Goal: Task Accomplishment & Management: Manage account settings

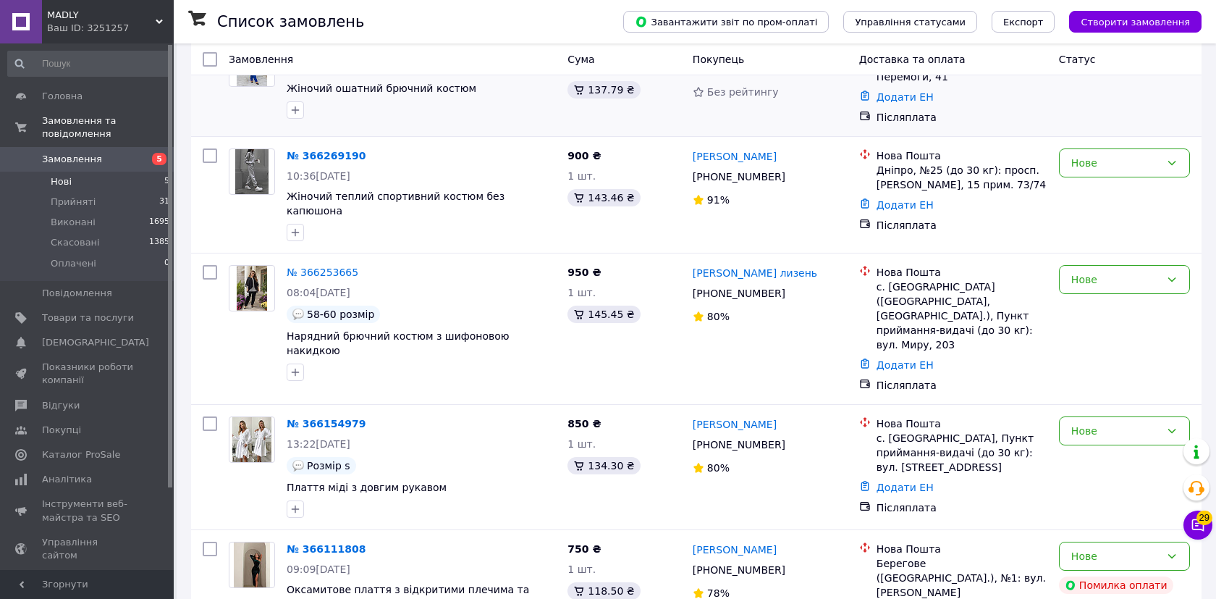
scroll to position [159, 0]
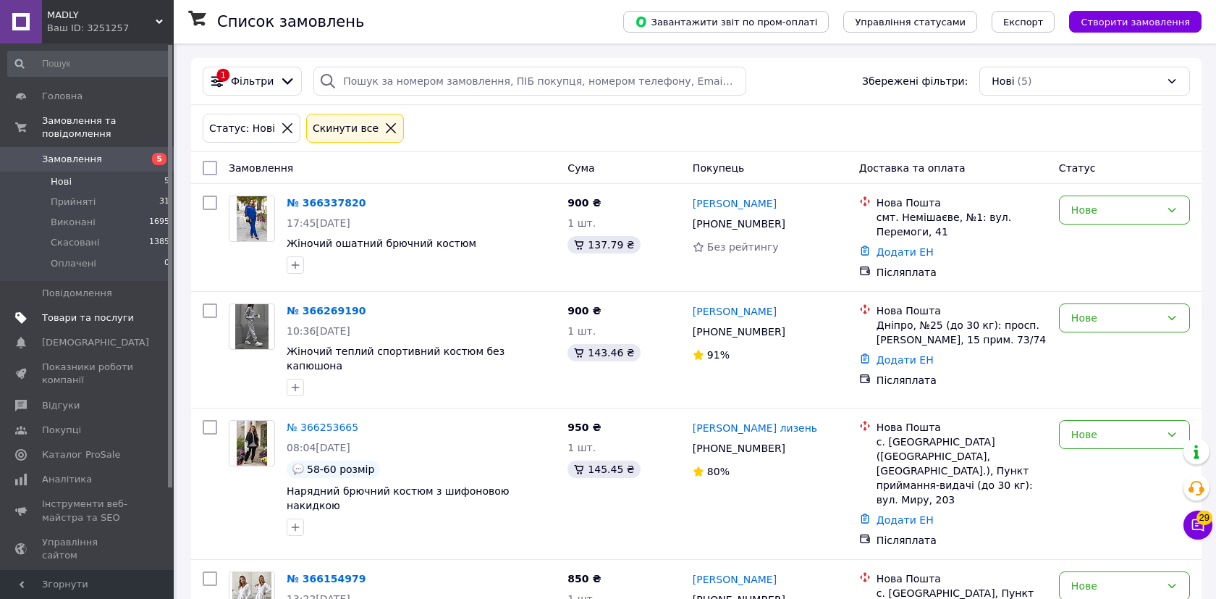
click at [124, 316] on span "Товари та послуги" at bounding box center [88, 317] width 92 height 13
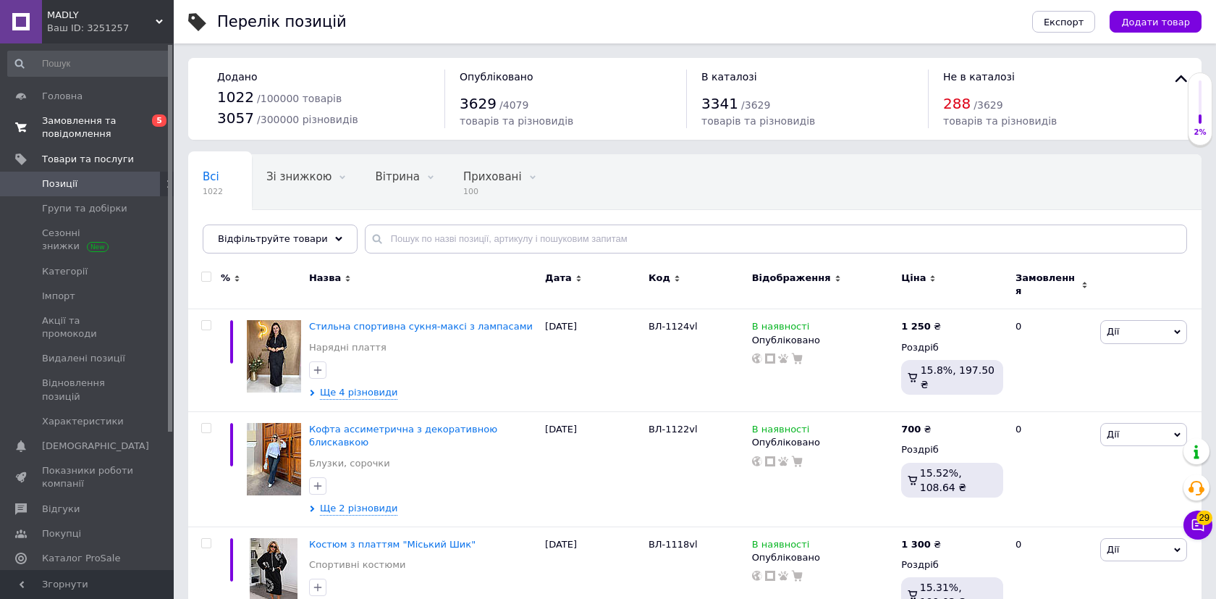
click at [88, 130] on span "Замовлення та повідомлення" at bounding box center [88, 127] width 92 height 26
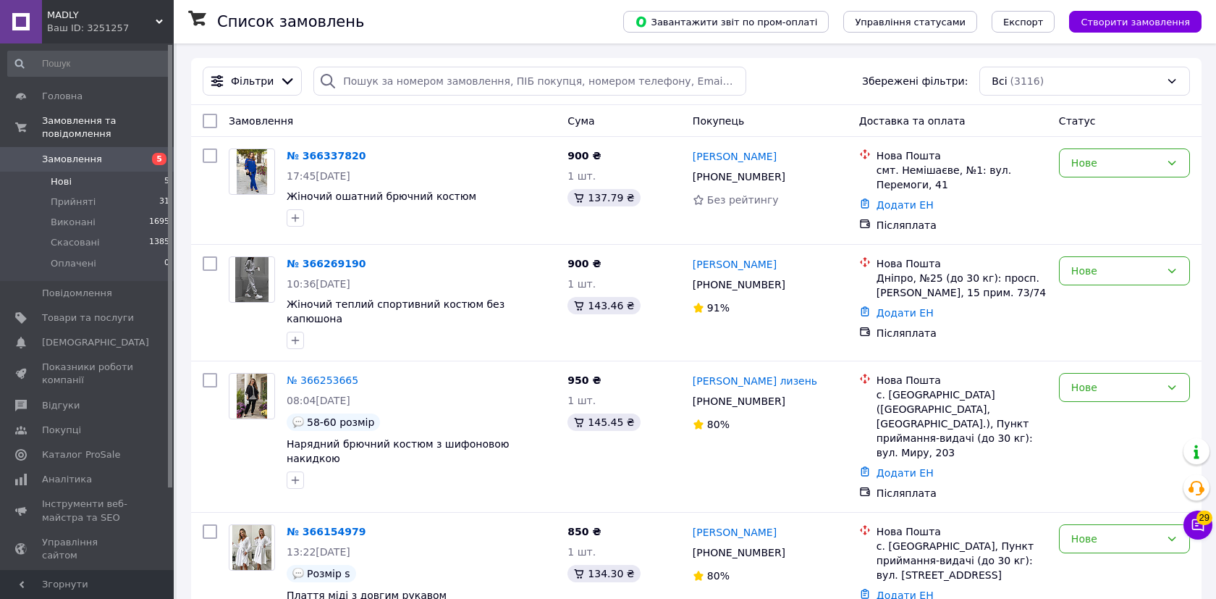
click at [117, 180] on li "Нові 5" at bounding box center [89, 182] width 178 height 20
